Goal: Information Seeking & Learning: Learn about a topic

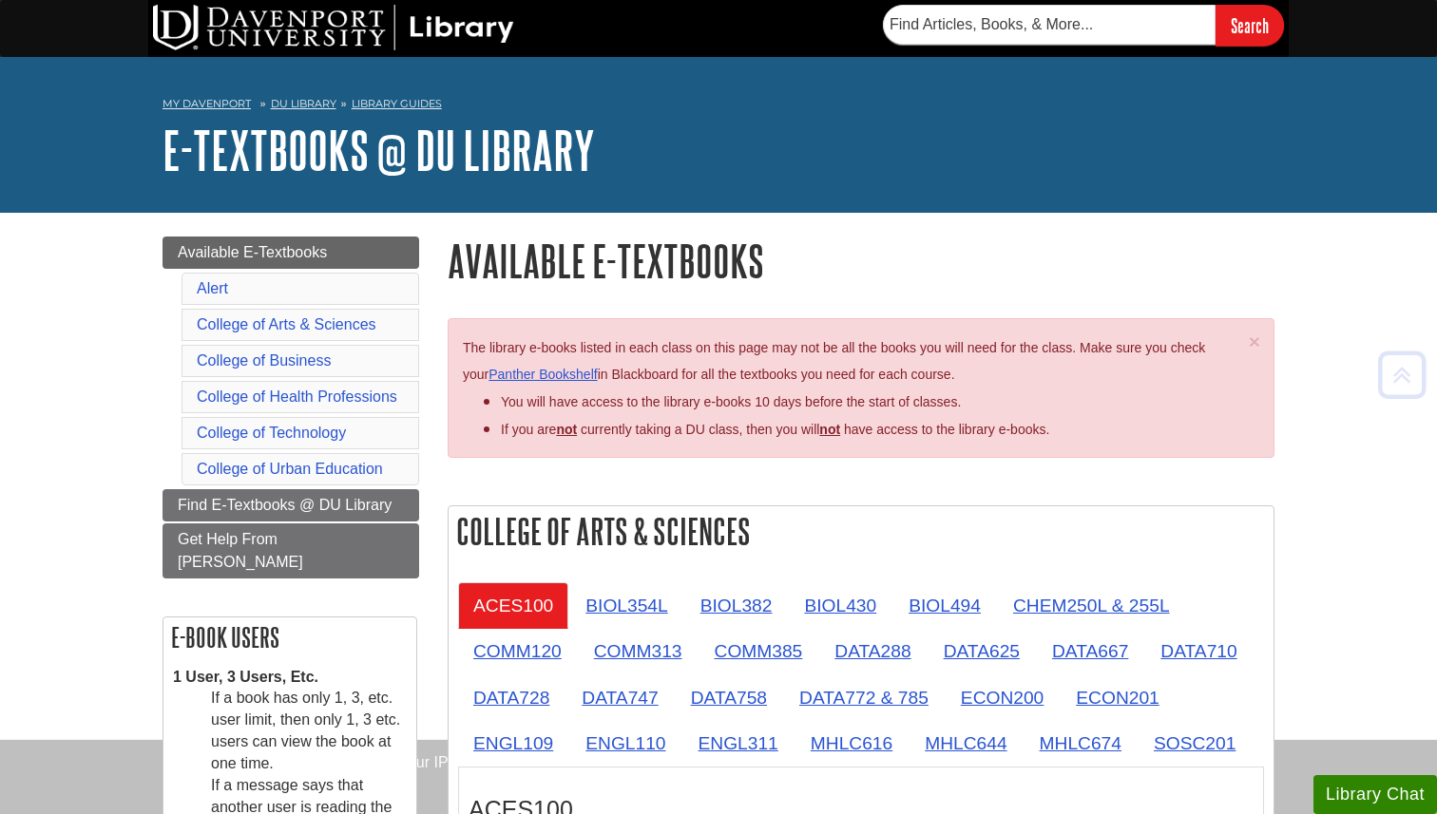
scroll to position [3088, 0]
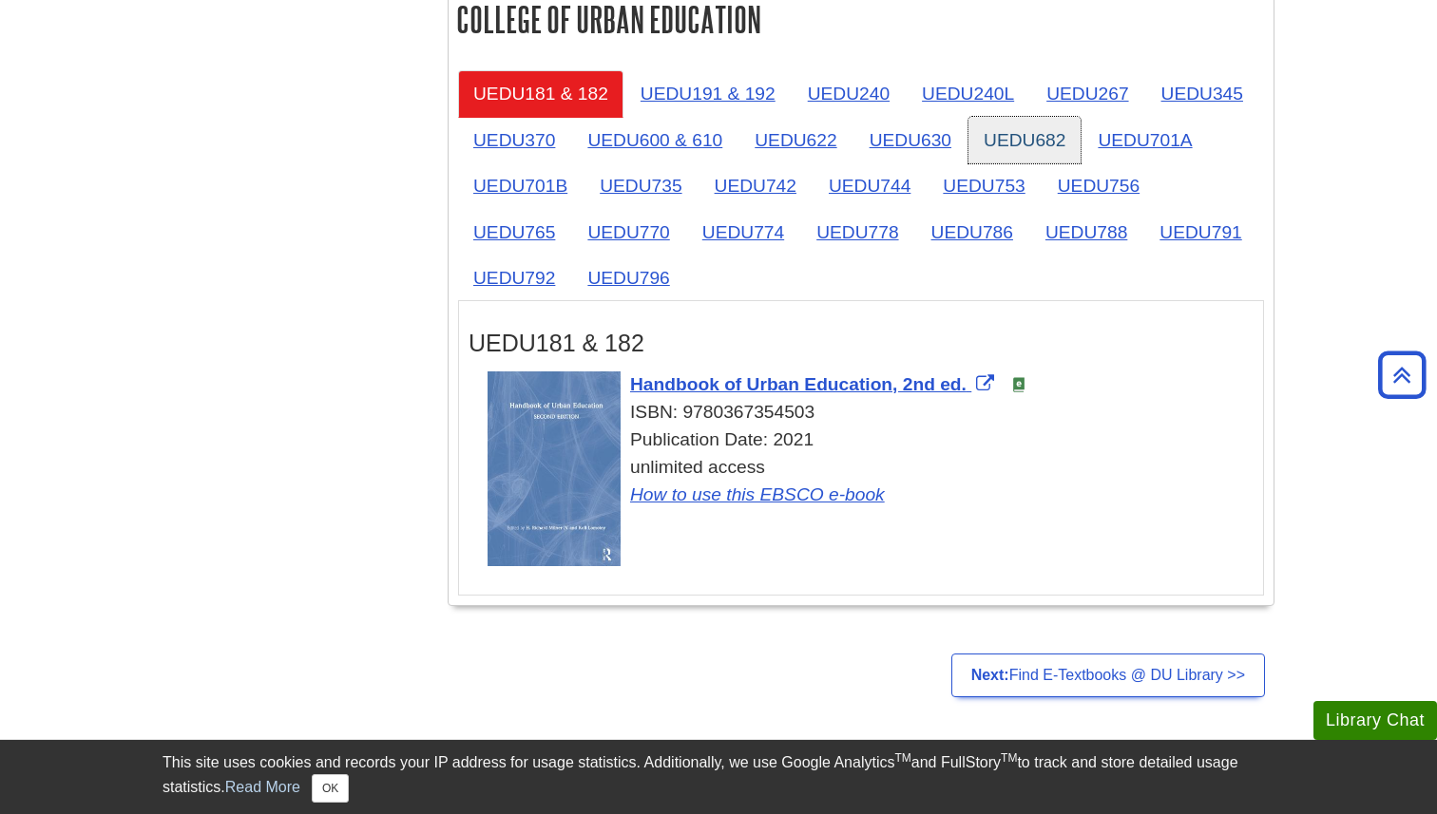
click at [1016, 147] on link "UEDU682" at bounding box center [1024, 140] width 112 height 47
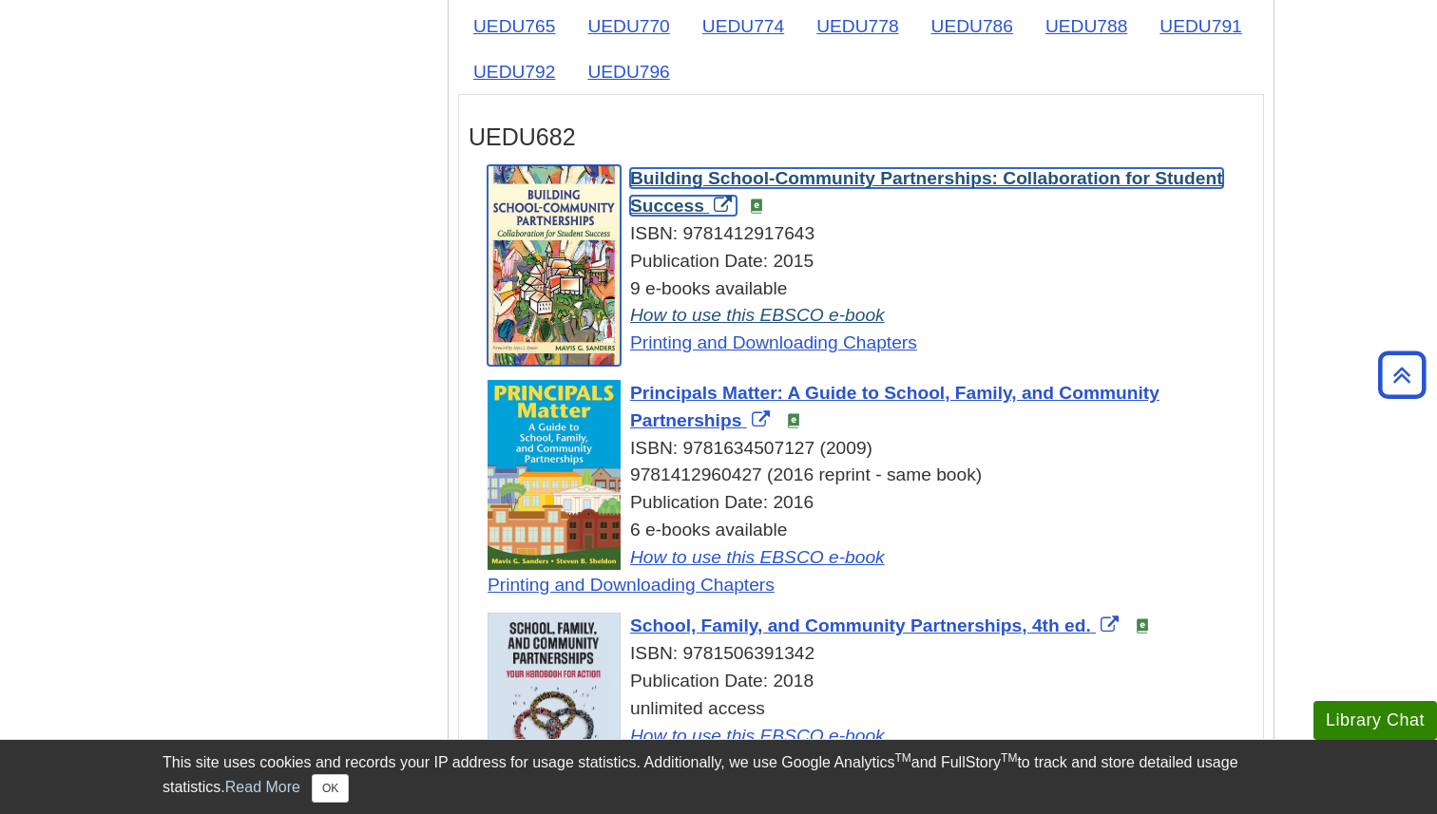
scroll to position [3303, 0]
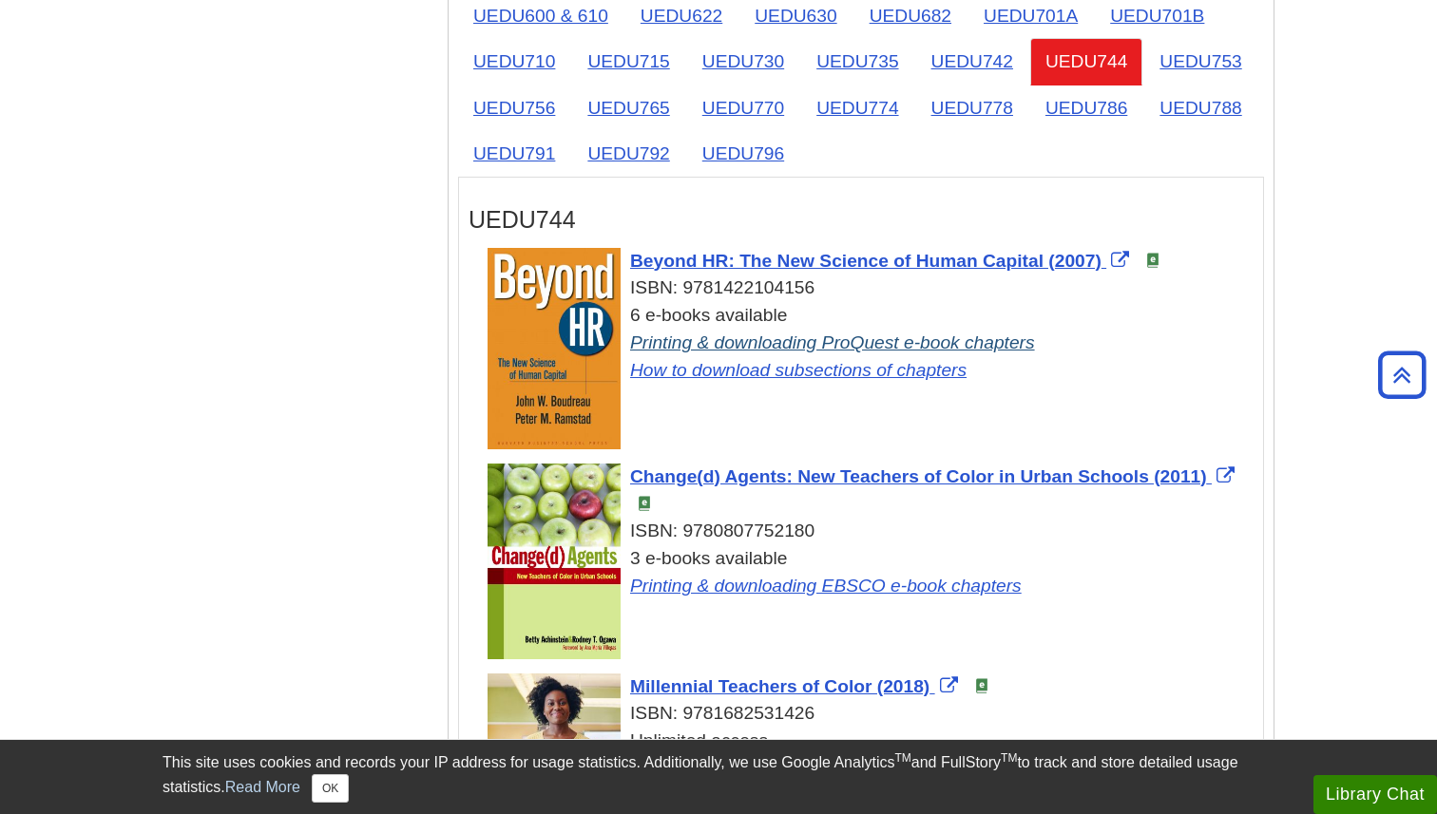
scroll to position [3238, 0]
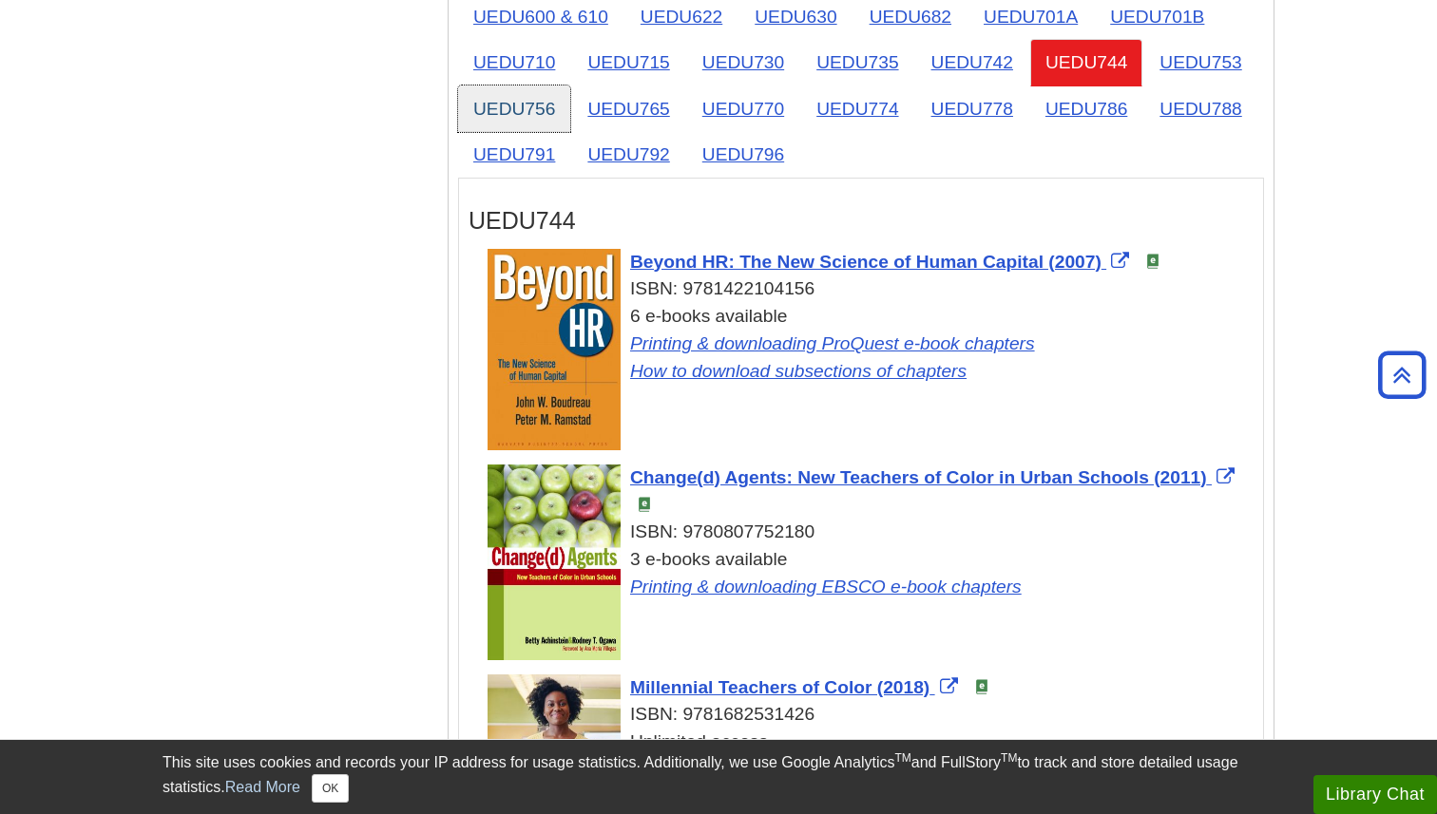
click at [522, 118] on link "UEDU756" at bounding box center [514, 109] width 112 height 47
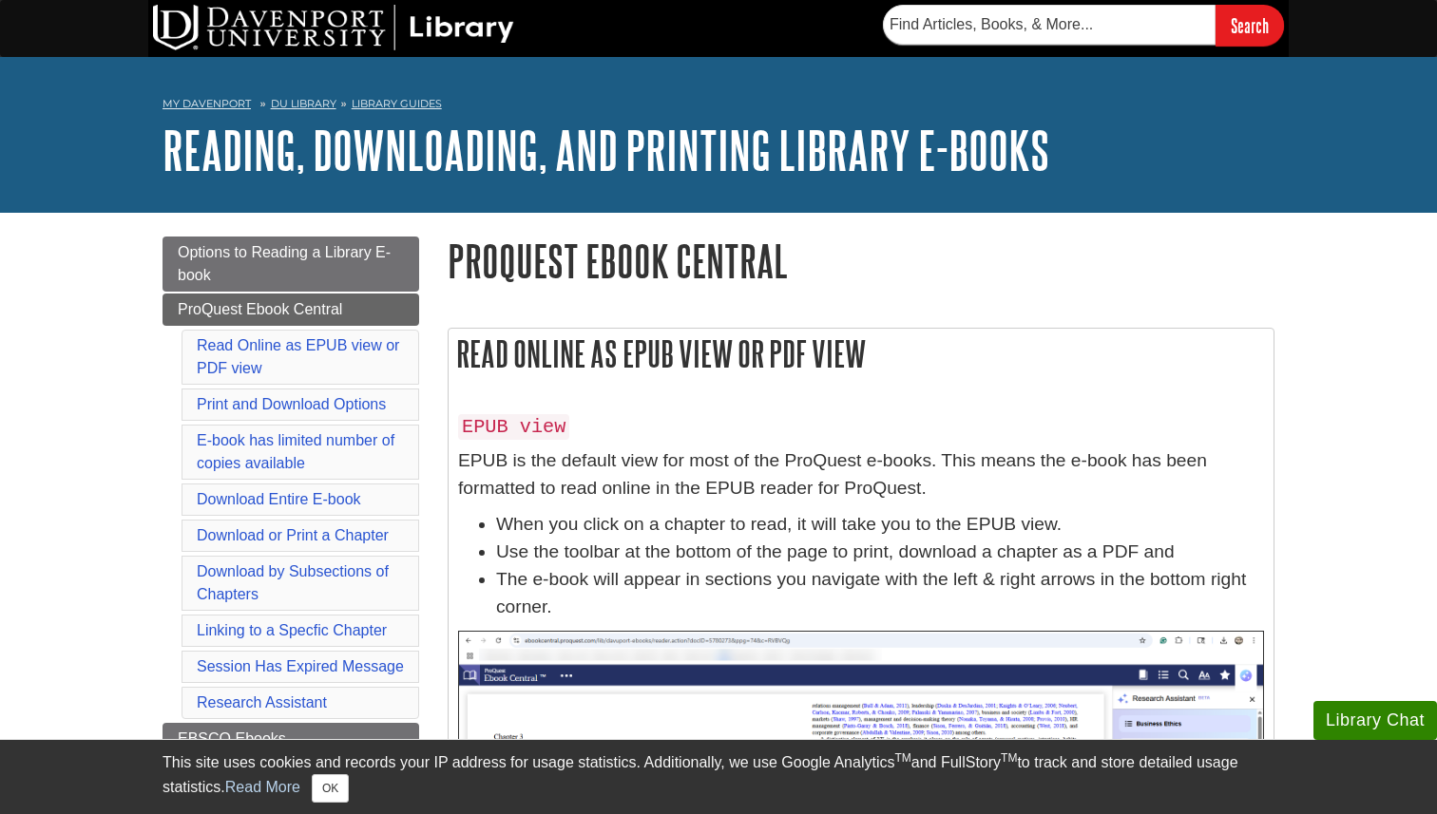
scroll to position [5768, 0]
